Goal: Find specific page/section: Find specific page/section

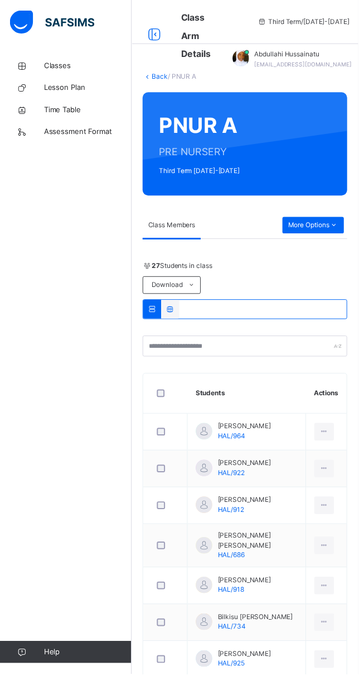
click at [51, 65] on span "Classes" at bounding box center [89, 66] width 89 height 11
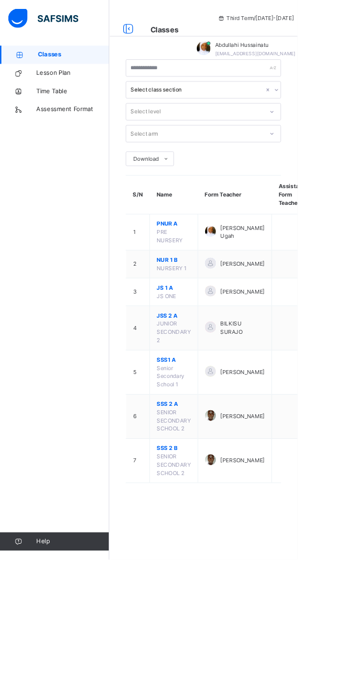
click at [200, 273] on span "PNUR A" at bounding box center [213, 274] width 42 height 10
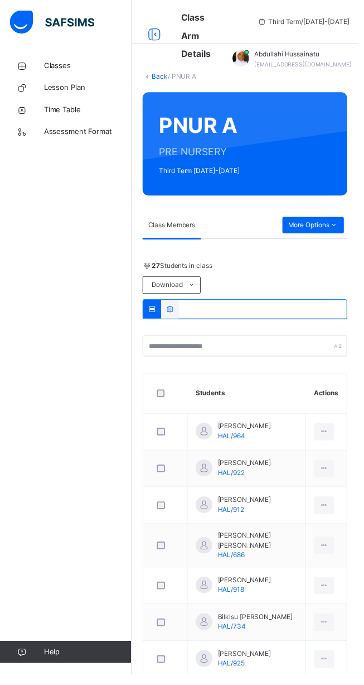
click at [308, 224] on span "More Options" at bounding box center [318, 229] width 51 height 10
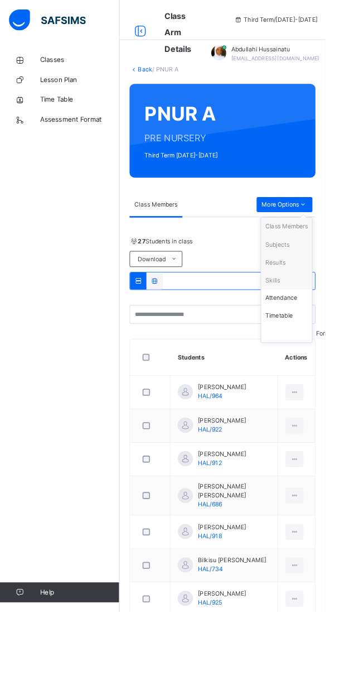
click at [320, 269] on div "Subjects" at bounding box center [321, 273] width 48 height 11
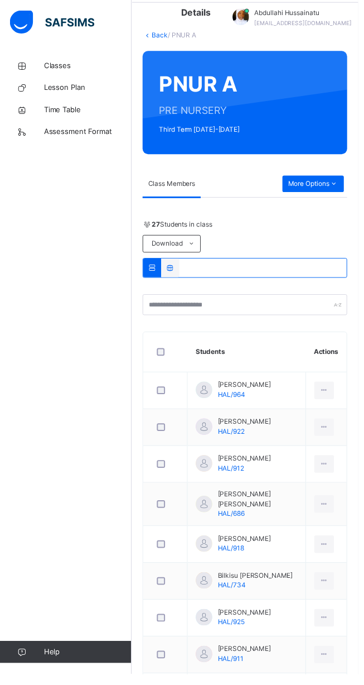
scroll to position [35, 0]
